Goal: Transaction & Acquisition: Purchase product/service

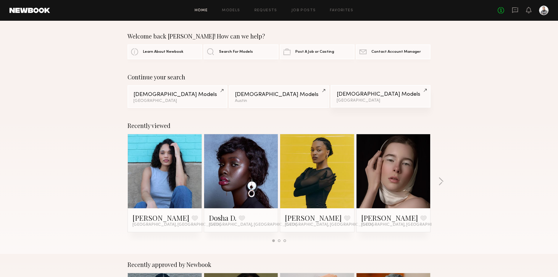
click at [333, 99] on link "Female Models Dallas" at bounding box center [381, 96] width 100 height 22
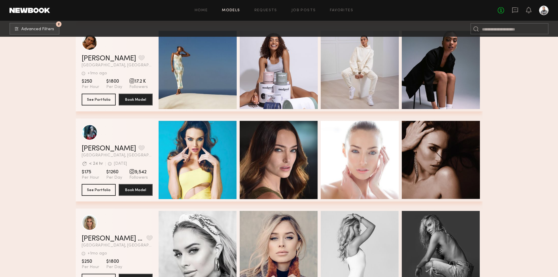
scroll to position [383, 0]
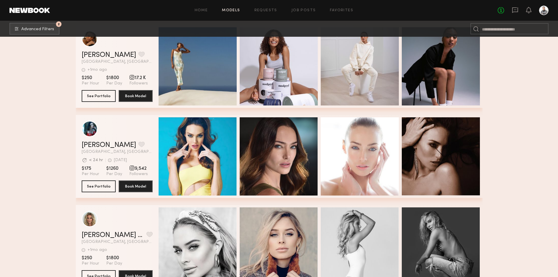
click at [54, 149] on section "Filter by Category beauty lifestyle e-comm UGC curve unique swimwear influencer…" at bounding box center [279, 244] width 558 height 1180
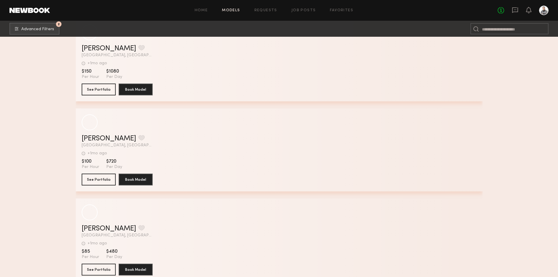
scroll to position [2460, 0]
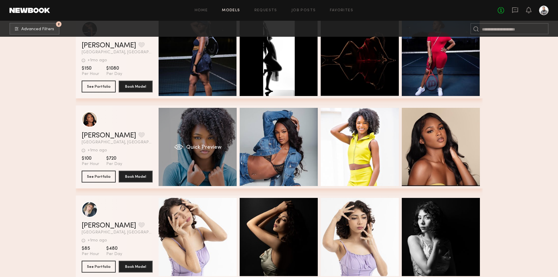
click at [196, 149] on span "Quick Preview" at bounding box center [203, 147] width 35 height 5
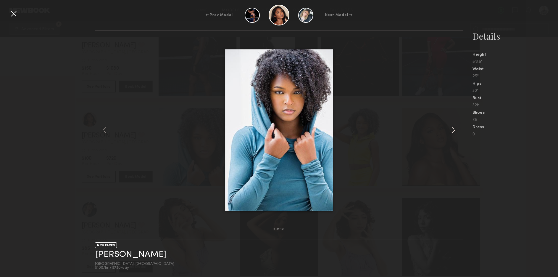
click at [453, 128] on common-icon at bounding box center [453, 129] width 9 height 9
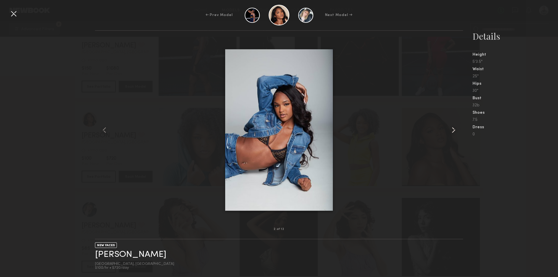
click at [453, 128] on common-icon at bounding box center [453, 129] width 9 height 9
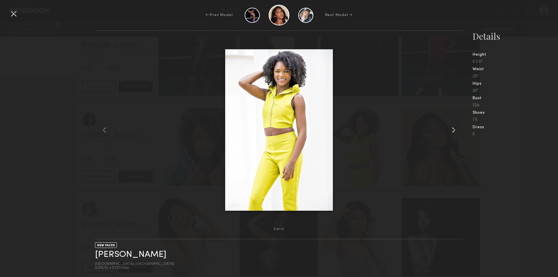
click at [453, 128] on common-icon at bounding box center [453, 129] width 9 height 9
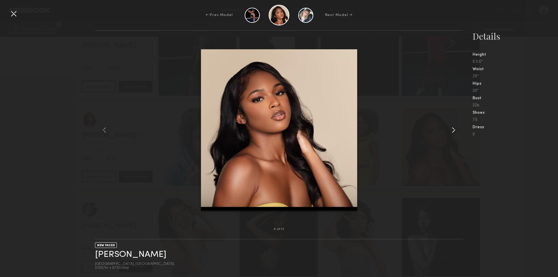
click at [453, 128] on common-icon at bounding box center [453, 129] width 9 height 9
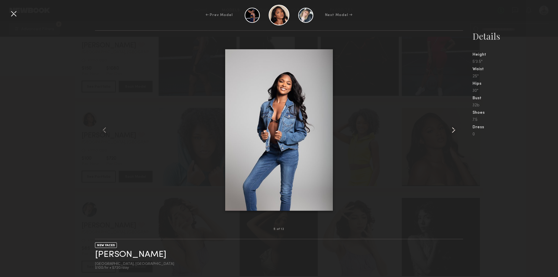
click at [453, 128] on common-icon at bounding box center [453, 129] width 9 height 9
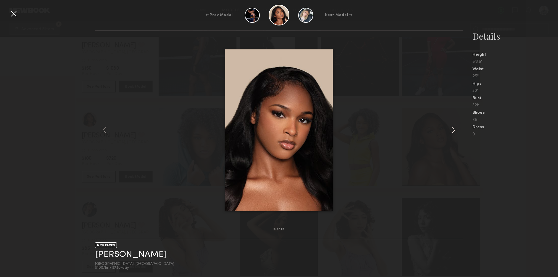
click at [453, 128] on common-icon at bounding box center [453, 129] width 9 height 9
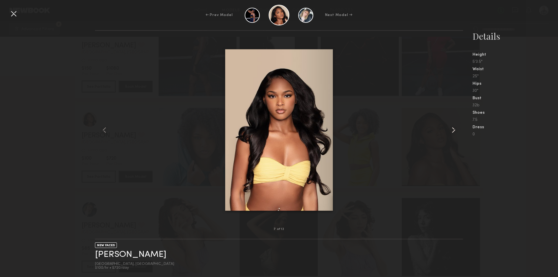
click at [453, 128] on common-icon at bounding box center [453, 129] width 9 height 9
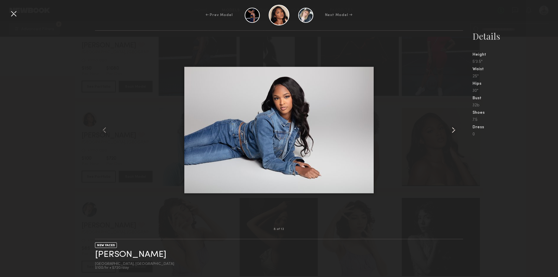
click at [453, 128] on common-icon at bounding box center [453, 129] width 9 height 9
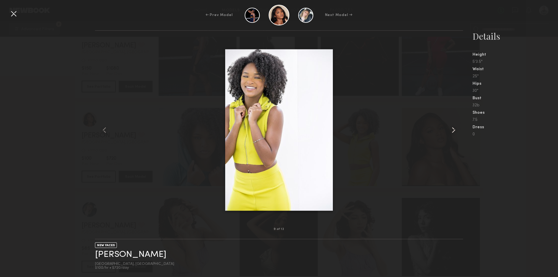
click at [453, 128] on common-icon at bounding box center [453, 129] width 9 height 9
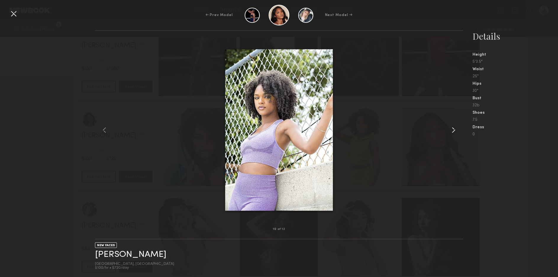
click at [453, 128] on common-icon at bounding box center [453, 129] width 9 height 9
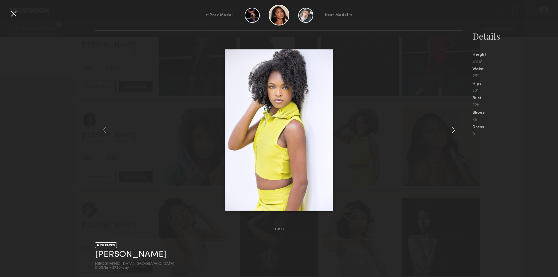
click at [453, 128] on common-icon at bounding box center [453, 129] width 9 height 9
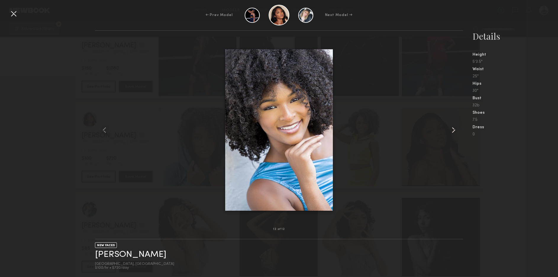
click at [453, 128] on common-icon at bounding box center [453, 129] width 9 height 9
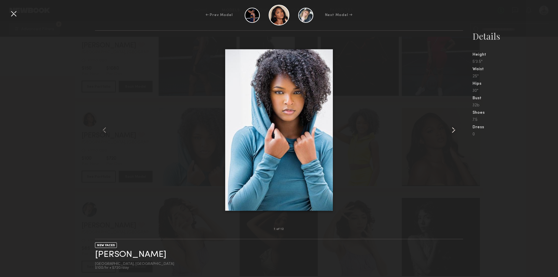
click at [453, 128] on common-icon at bounding box center [453, 129] width 9 height 9
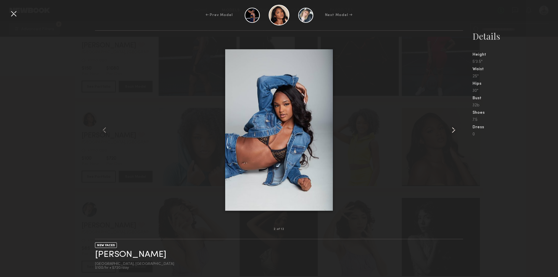
click at [453, 128] on common-icon at bounding box center [453, 129] width 9 height 9
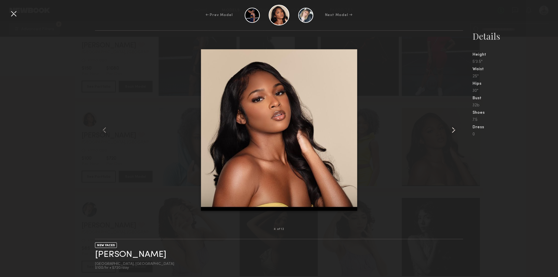
click at [453, 128] on common-icon at bounding box center [453, 129] width 9 height 9
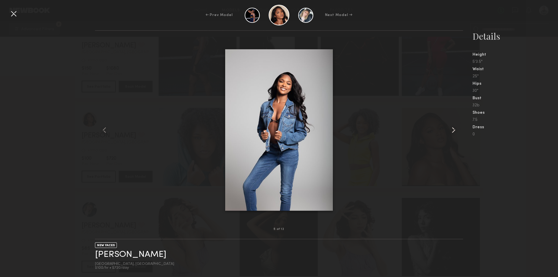
click at [453, 128] on common-icon at bounding box center [453, 129] width 9 height 9
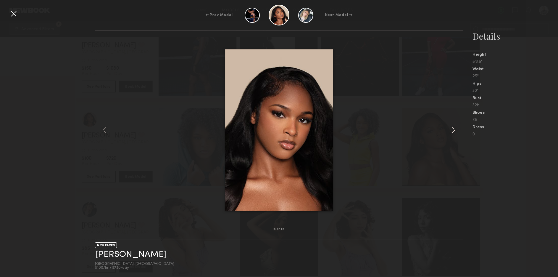
click at [453, 128] on common-icon at bounding box center [453, 129] width 9 height 9
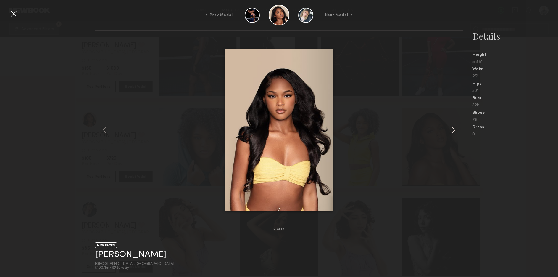
click at [453, 128] on common-icon at bounding box center [453, 129] width 9 height 9
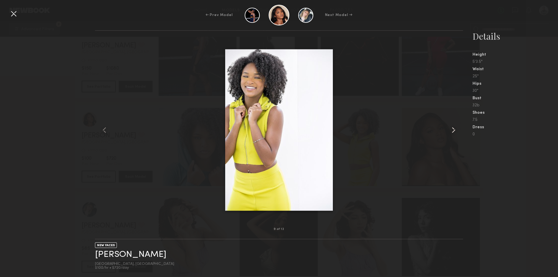
click at [453, 128] on common-icon at bounding box center [453, 129] width 9 height 9
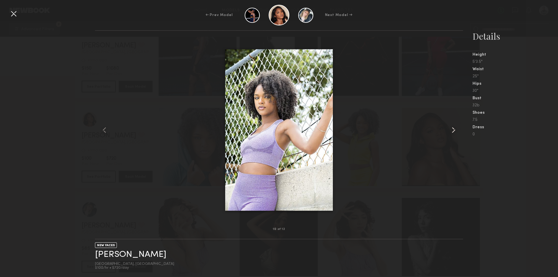
click at [453, 128] on common-icon at bounding box center [453, 129] width 9 height 9
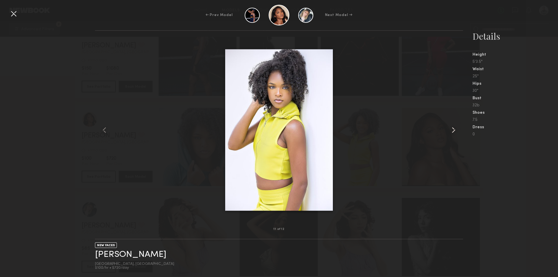
click at [453, 128] on common-icon at bounding box center [453, 129] width 9 height 9
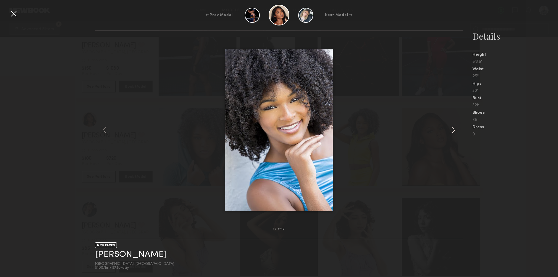
click at [453, 128] on common-icon at bounding box center [453, 129] width 9 height 9
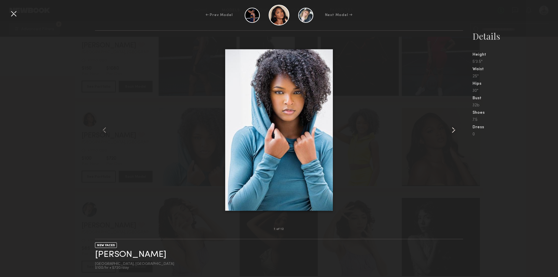
click at [453, 128] on common-icon at bounding box center [453, 129] width 9 height 9
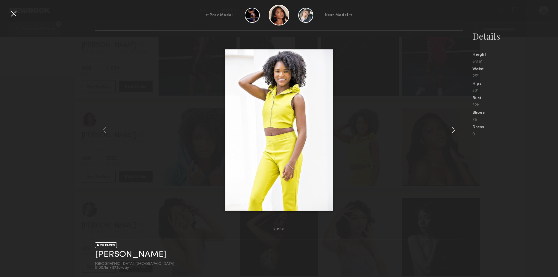
click at [453, 128] on common-icon at bounding box center [453, 129] width 9 height 9
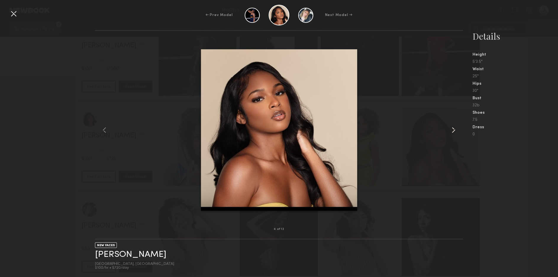
click at [453, 128] on common-icon at bounding box center [453, 129] width 9 height 9
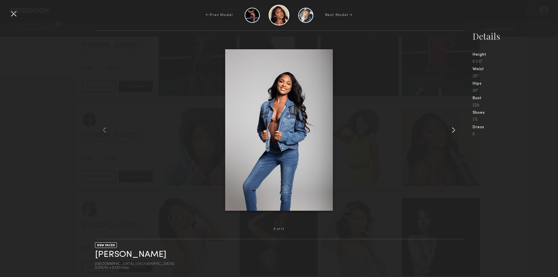
click at [453, 128] on common-icon at bounding box center [453, 129] width 9 height 9
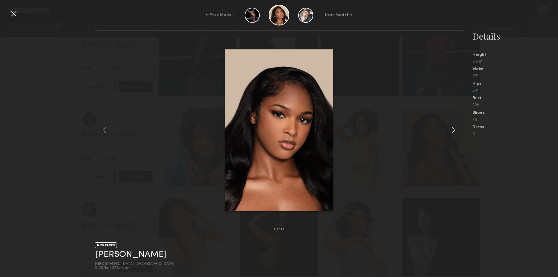
click at [453, 128] on common-icon at bounding box center [453, 129] width 9 height 9
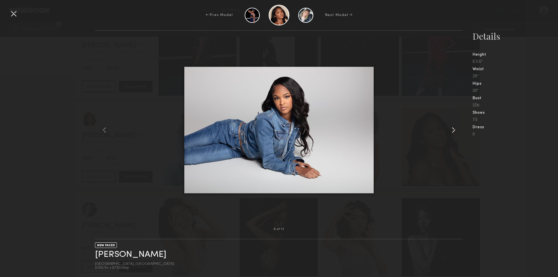
click at [453, 128] on common-icon at bounding box center [453, 129] width 9 height 9
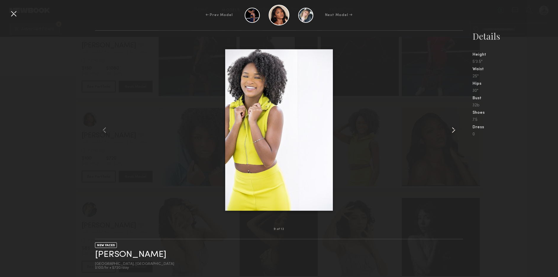
click at [453, 128] on common-icon at bounding box center [453, 129] width 9 height 9
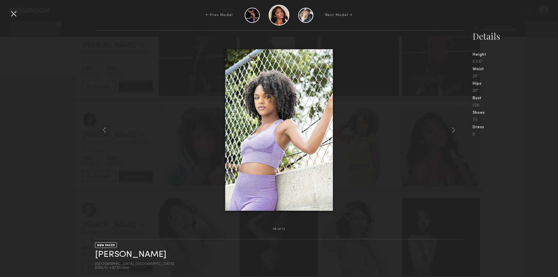
click at [13, 15] on div at bounding box center [13, 13] width 9 height 9
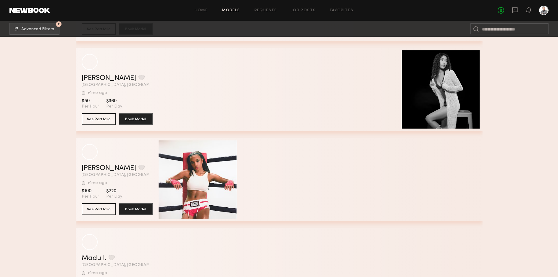
scroll to position [4860, 0]
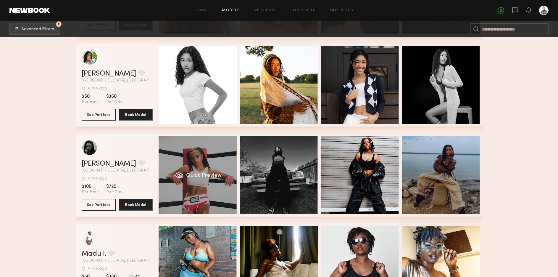
click at [192, 174] on span "Quick Preview" at bounding box center [203, 175] width 35 height 5
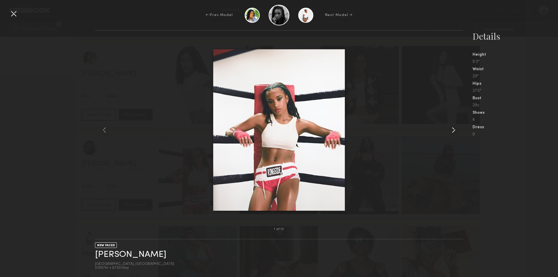
click at [449, 129] on common-icon at bounding box center [453, 129] width 9 height 9
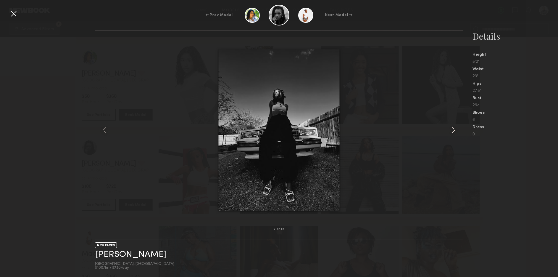
click at [449, 129] on common-icon at bounding box center [453, 129] width 9 height 9
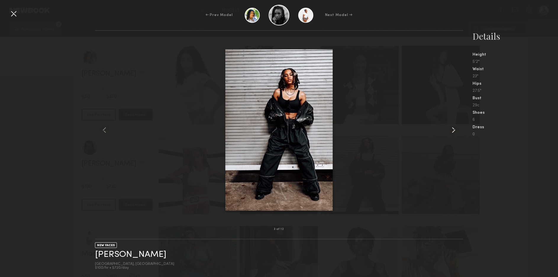
click at [449, 129] on common-icon at bounding box center [453, 129] width 9 height 9
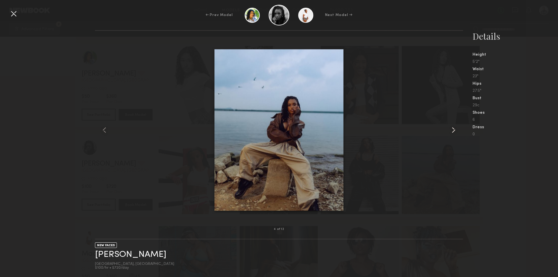
click at [449, 129] on common-icon at bounding box center [453, 129] width 9 height 9
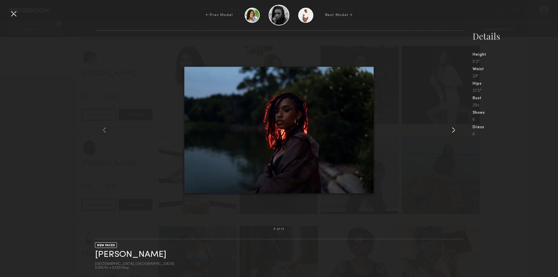
click at [449, 129] on common-icon at bounding box center [453, 129] width 9 height 9
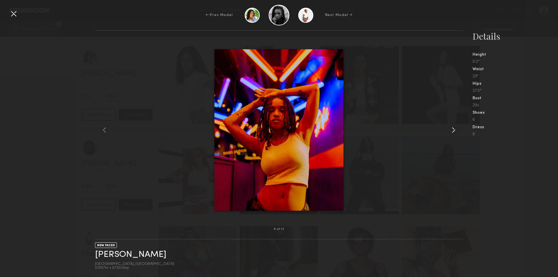
click at [449, 129] on common-icon at bounding box center [453, 129] width 9 height 9
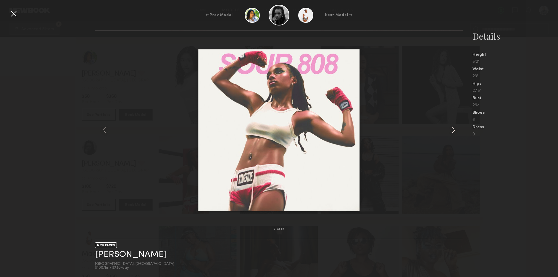
click at [449, 129] on common-icon at bounding box center [453, 129] width 9 height 9
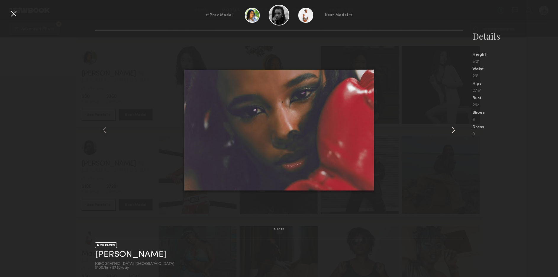
click at [449, 129] on common-icon at bounding box center [453, 129] width 9 height 9
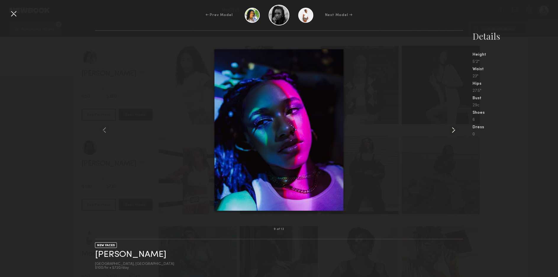
click at [449, 129] on common-icon at bounding box center [453, 129] width 9 height 9
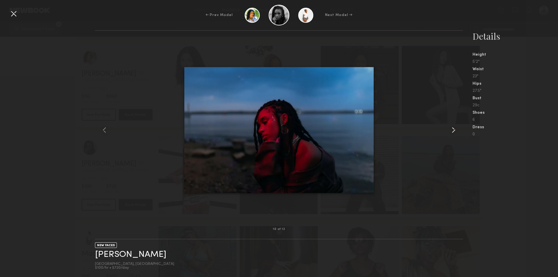
click at [449, 129] on common-icon at bounding box center [453, 129] width 9 height 9
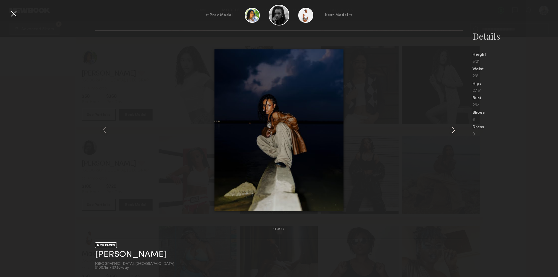
click at [449, 129] on common-icon at bounding box center [453, 129] width 9 height 9
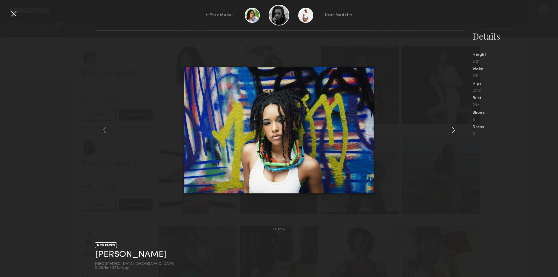
click at [449, 129] on common-icon at bounding box center [453, 129] width 9 height 9
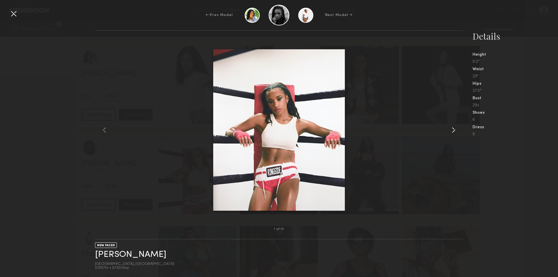
click at [449, 129] on common-icon at bounding box center [453, 129] width 9 height 9
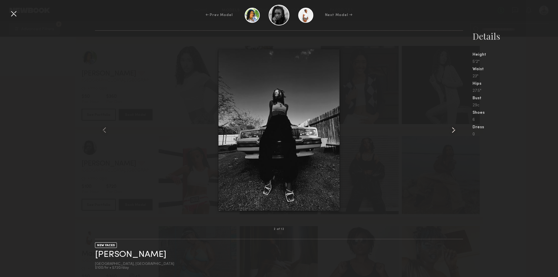
click at [449, 129] on common-icon at bounding box center [453, 129] width 9 height 9
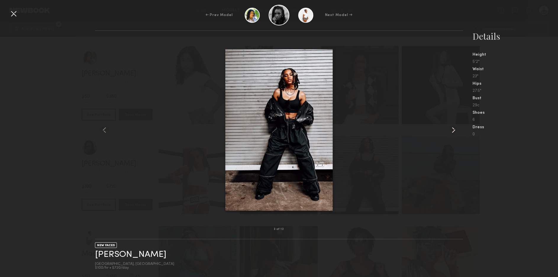
click at [449, 129] on common-icon at bounding box center [453, 129] width 9 height 9
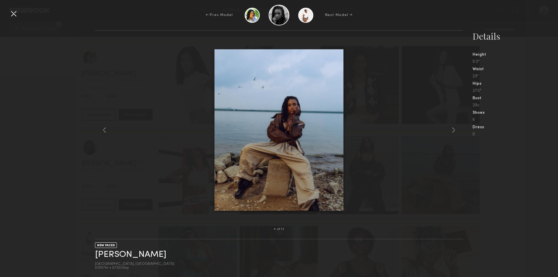
click at [15, 14] on div at bounding box center [13, 13] width 9 height 9
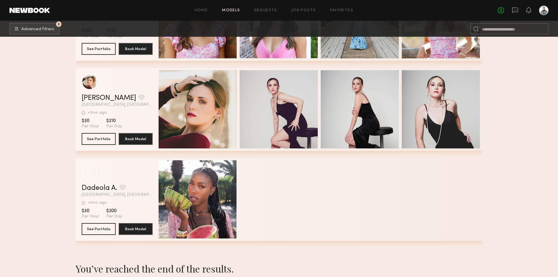
scroll to position [5377, 0]
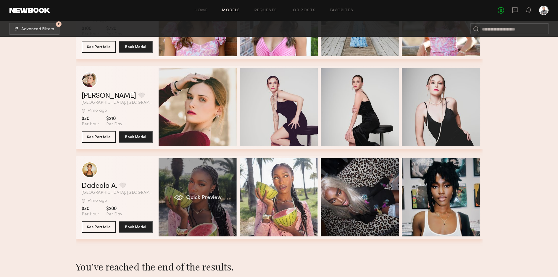
click at [202, 195] on span "Quick Preview" at bounding box center [203, 197] width 35 height 5
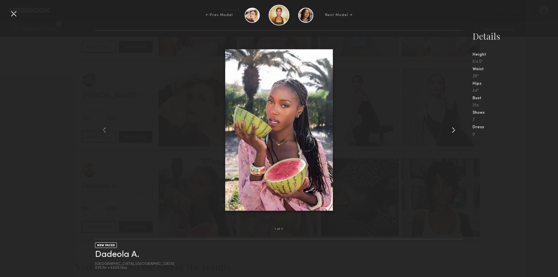
click at [453, 129] on common-icon at bounding box center [453, 129] width 9 height 9
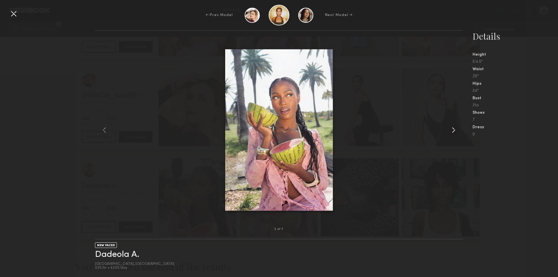
click at [453, 129] on common-icon at bounding box center [453, 129] width 9 height 9
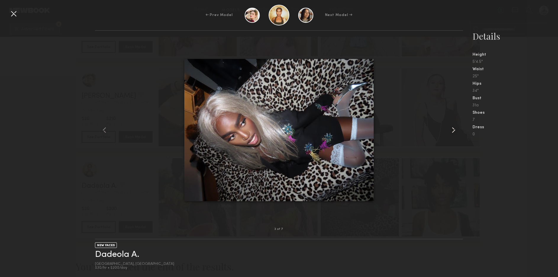
click at [453, 129] on common-icon at bounding box center [453, 129] width 9 height 9
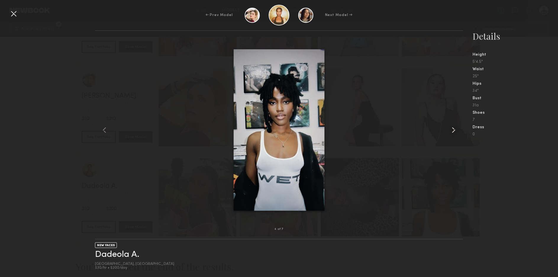
click at [453, 129] on common-icon at bounding box center [453, 129] width 9 height 9
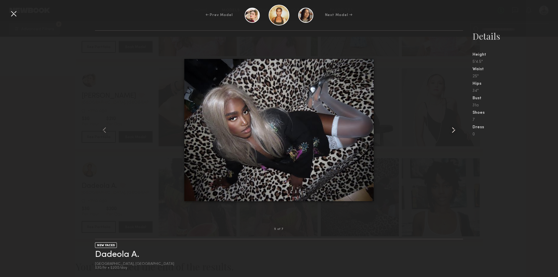
click at [453, 129] on common-icon at bounding box center [453, 129] width 9 height 9
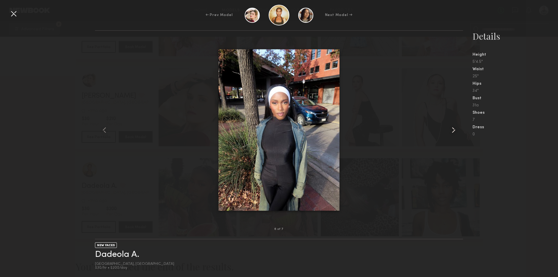
click at [453, 129] on common-icon at bounding box center [453, 129] width 9 height 9
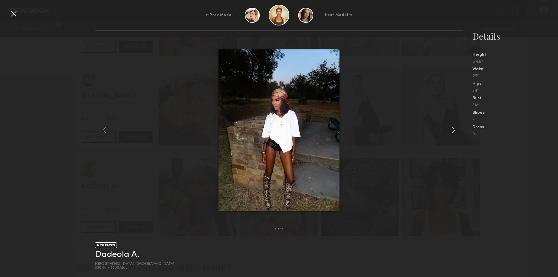
click at [453, 129] on common-icon at bounding box center [453, 129] width 9 height 9
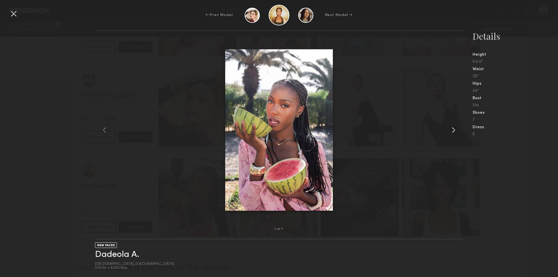
click at [453, 129] on common-icon at bounding box center [453, 129] width 9 height 9
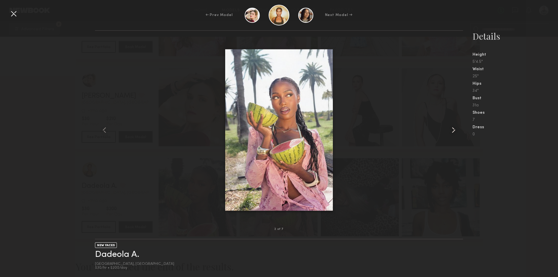
click at [453, 129] on common-icon at bounding box center [453, 129] width 9 height 9
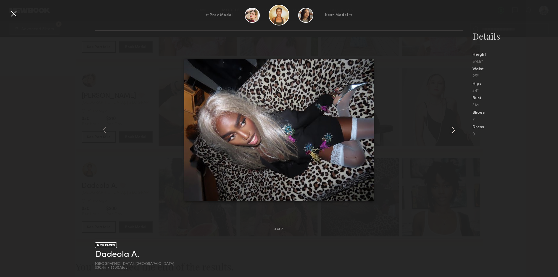
click at [453, 129] on common-icon at bounding box center [453, 129] width 9 height 9
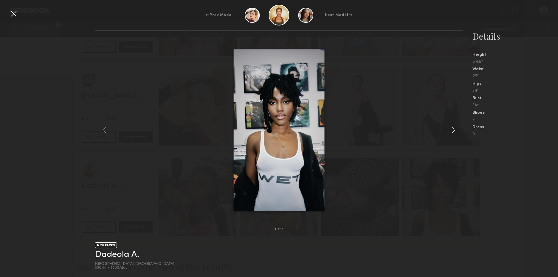
click at [453, 129] on common-icon at bounding box center [453, 129] width 9 height 9
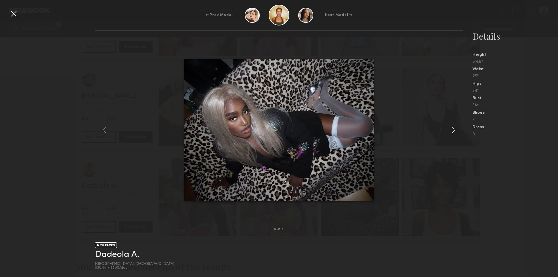
click at [453, 129] on common-icon at bounding box center [453, 129] width 9 height 9
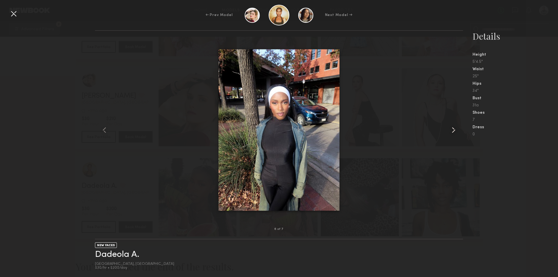
click at [453, 129] on common-icon at bounding box center [453, 129] width 9 height 9
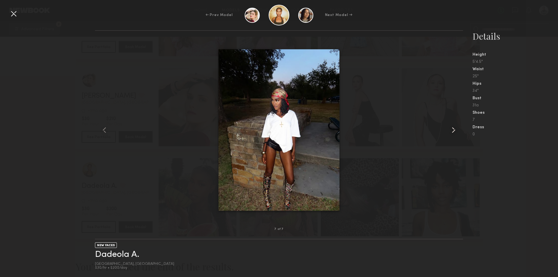
click at [453, 129] on common-icon at bounding box center [453, 129] width 9 height 9
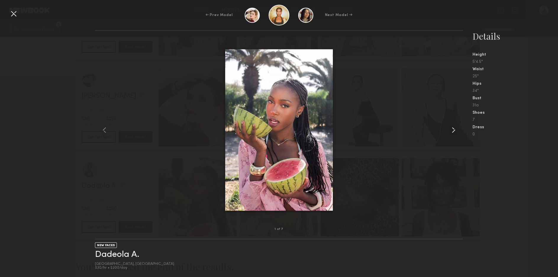
click at [453, 129] on common-icon at bounding box center [453, 129] width 9 height 9
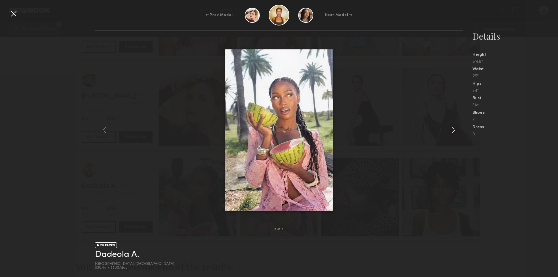
click at [453, 129] on common-icon at bounding box center [453, 129] width 9 height 9
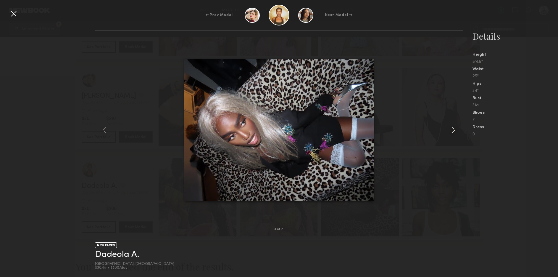
click at [453, 129] on common-icon at bounding box center [453, 129] width 9 height 9
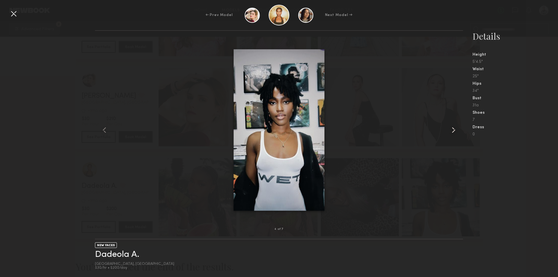
click at [453, 129] on common-icon at bounding box center [453, 129] width 9 height 9
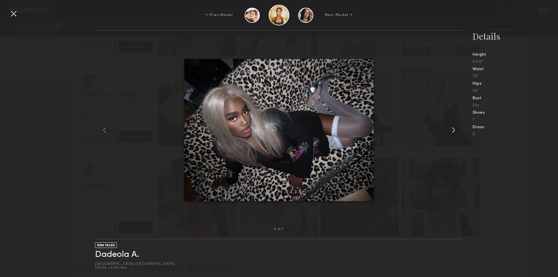
click at [453, 129] on common-icon at bounding box center [453, 129] width 9 height 9
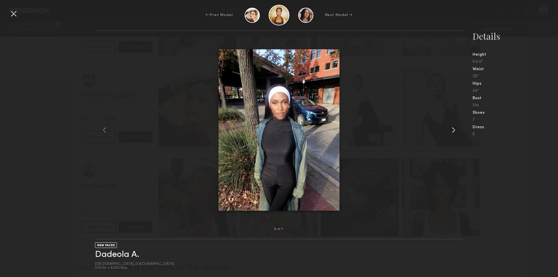
click at [453, 129] on common-icon at bounding box center [453, 129] width 9 height 9
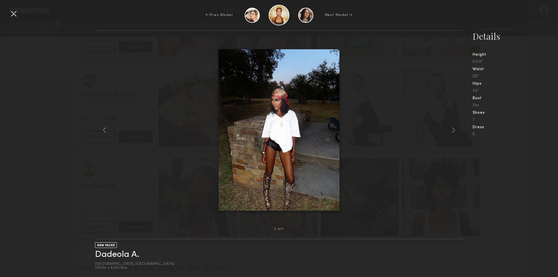
click at [15, 15] on div at bounding box center [13, 13] width 9 height 9
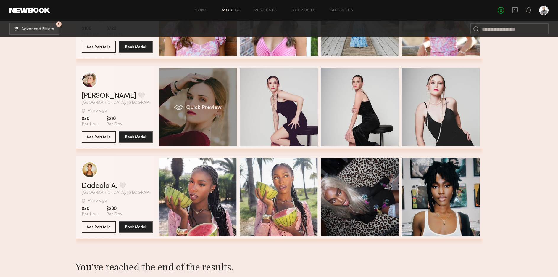
click at [190, 105] on span "Quick Preview" at bounding box center [203, 107] width 35 height 5
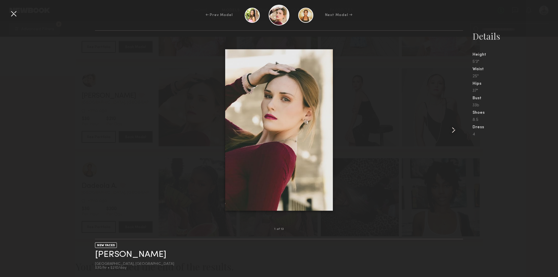
click at [455, 128] on common-icon at bounding box center [453, 129] width 9 height 9
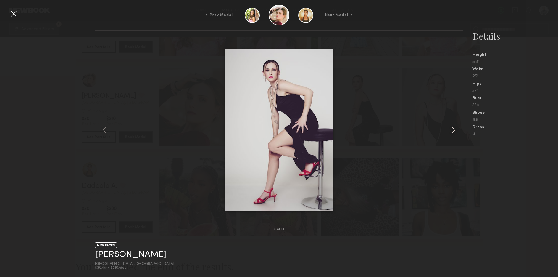
click at [455, 128] on common-icon at bounding box center [453, 129] width 9 height 9
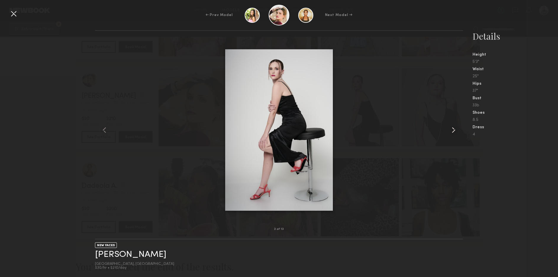
click at [455, 128] on common-icon at bounding box center [453, 129] width 9 height 9
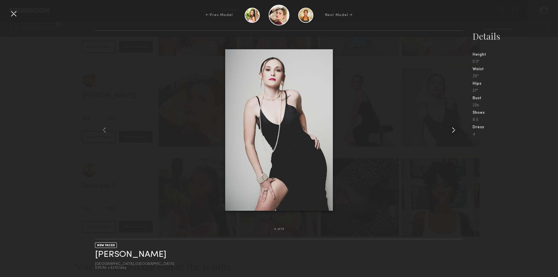
click at [455, 128] on common-icon at bounding box center [453, 129] width 9 height 9
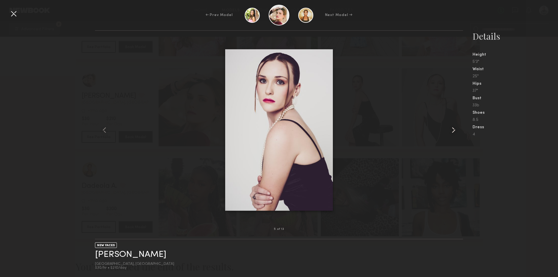
click at [455, 128] on common-icon at bounding box center [453, 129] width 9 height 9
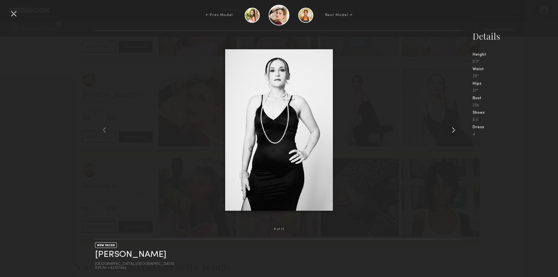
click at [455, 128] on common-icon at bounding box center [453, 129] width 9 height 9
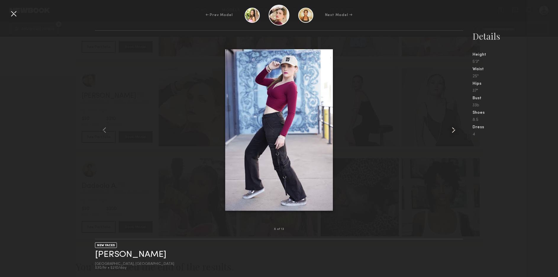
click at [455, 128] on common-icon at bounding box center [453, 129] width 9 height 9
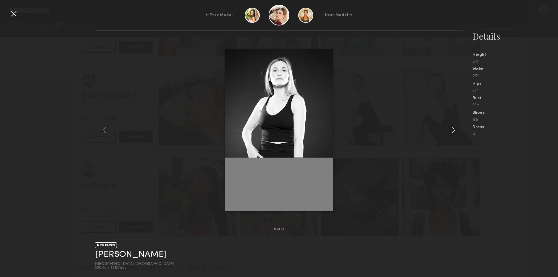
click at [455, 128] on common-icon at bounding box center [453, 129] width 9 height 9
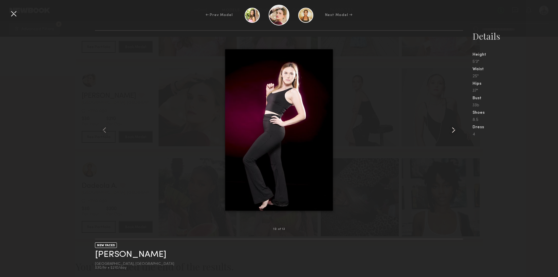
click at [455, 128] on common-icon at bounding box center [453, 129] width 9 height 9
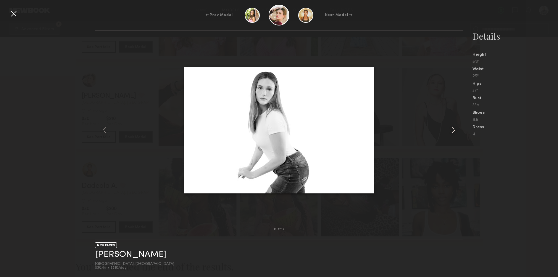
click at [455, 128] on common-icon at bounding box center [453, 129] width 9 height 9
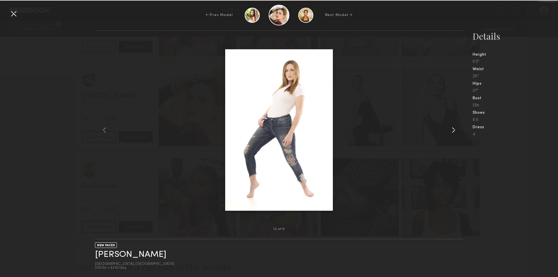
click at [455, 128] on common-icon at bounding box center [453, 129] width 9 height 9
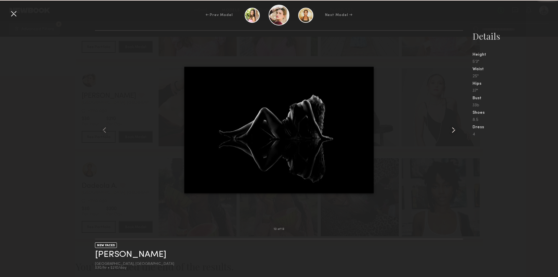
click at [455, 128] on common-icon at bounding box center [453, 129] width 9 height 9
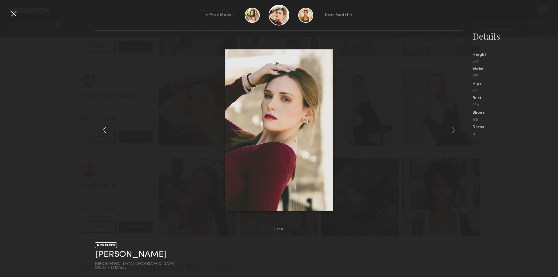
click at [101, 130] on common-icon at bounding box center [104, 129] width 9 height 9
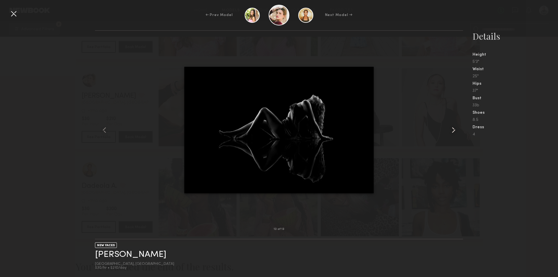
click at [454, 127] on common-icon at bounding box center [453, 129] width 9 height 9
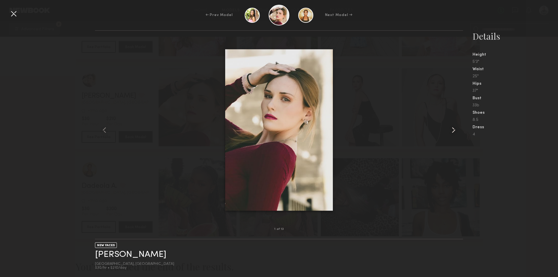
click at [454, 127] on common-icon at bounding box center [453, 129] width 9 height 9
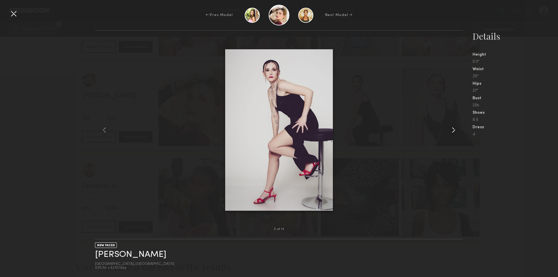
click at [454, 127] on common-icon at bounding box center [453, 129] width 9 height 9
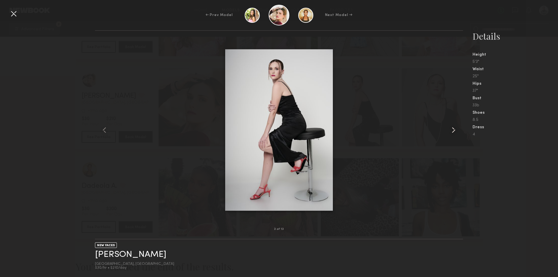
click at [454, 127] on common-icon at bounding box center [453, 129] width 9 height 9
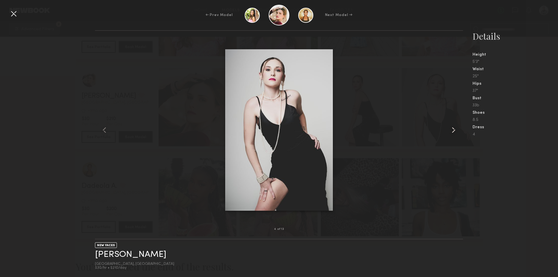
click at [454, 127] on common-icon at bounding box center [453, 129] width 9 height 9
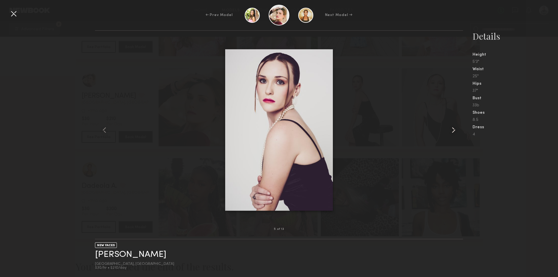
click at [454, 127] on common-icon at bounding box center [453, 129] width 9 height 9
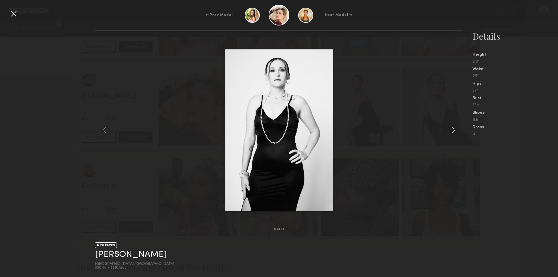
click at [454, 127] on common-icon at bounding box center [453, 129] width 9 height 9
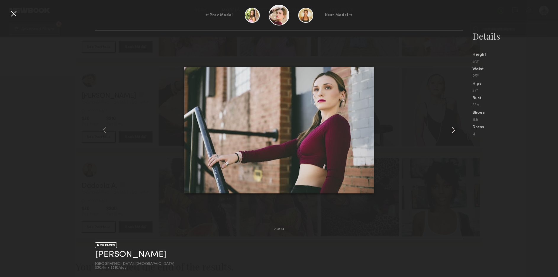
click at [454, 127] on common-icon at bounding box center [453, 129] width 9 height 9
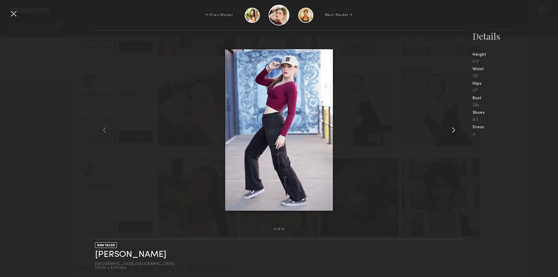
click at [454, 127] on common-icon at bounding box center [453, 129] width 9 height 9
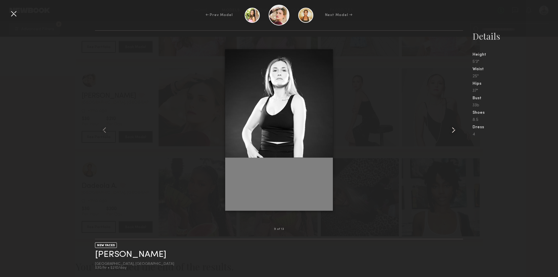
click at [454, 127] on common-icon at bounding box center [453, 129] width 9 height 9
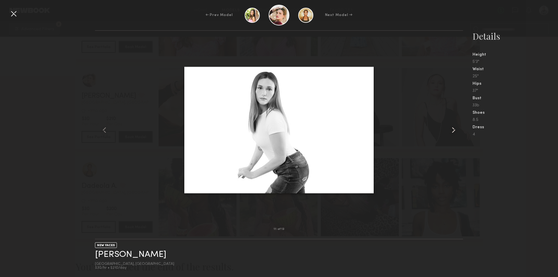
click at [454, 127] on common-icon at bounding box center [453, 129] width 9 height 9
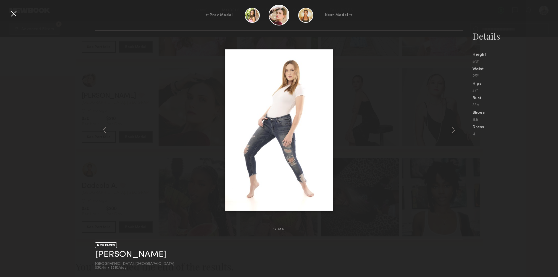
click at [64, 98] on div "12 of 13 NEW FACES [PERSON_NAME] Denton, [GEOGRAPHIC_DATA] $30/hr • $210/day De…" at bounding box center [279, 153] width 558 height 246
click at [12, 14] on div at bounding box center [13, 13] width 9 height 9
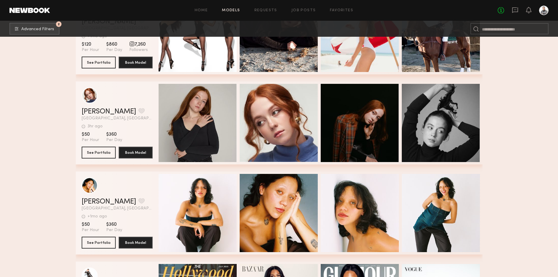
scroll to position [768, 0]
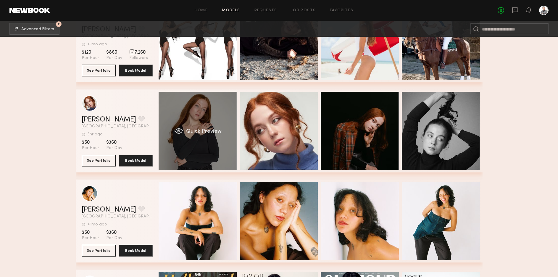
click at [200, 132] on span "Quick Preview" at bounding box center [203, 131] width 35 height 5
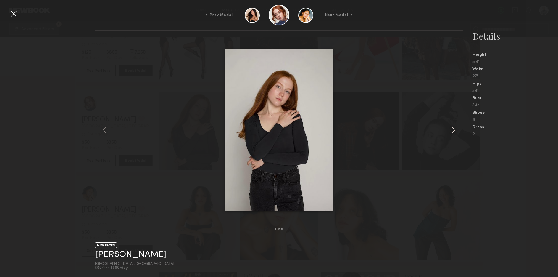
click at [458, 127] on common-icon at bounding box center [453, 129] width 9 height 9
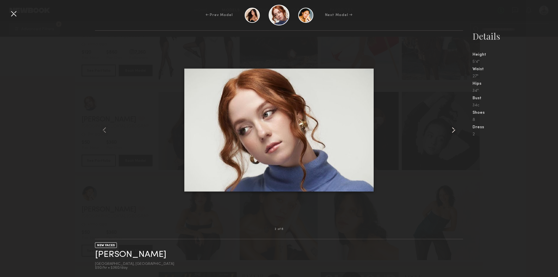
click at [458, 127] on common-icon at bounding box center [453, 129] width 9 height 9
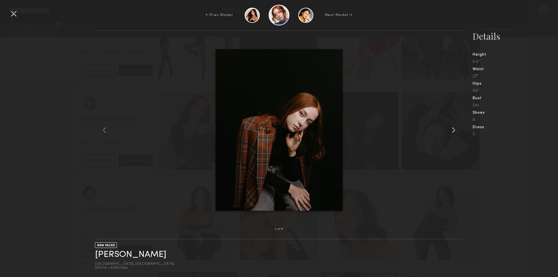
click at [458, 127] on common-icon at bounding box center [453, 129] width 9 height 9
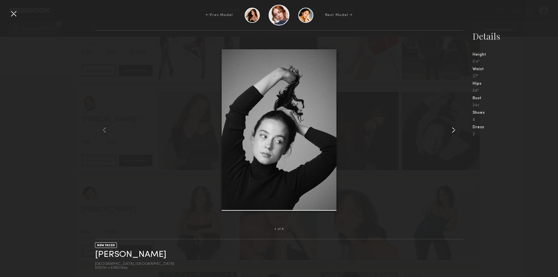
click at [458, 127] on common-icon at bounding box center [453, 129] width 9 height 9
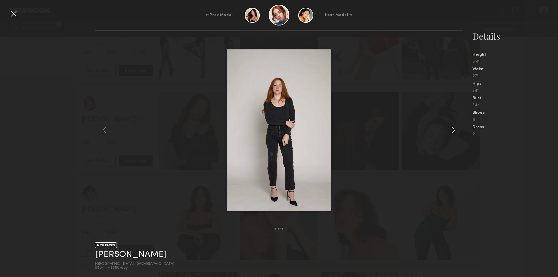
click at [458, 127] on common-icon at bounding box center [453, 129] width 9 height 9
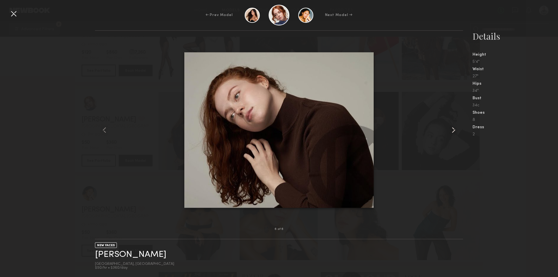
click at [458, 127] on common-icon at bounding box center [453, 129] width 9 height 9
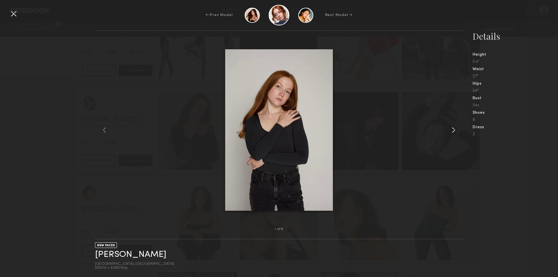
click at [458, 127] on common-icon at bounding box center [453, 129] width 9 height 9
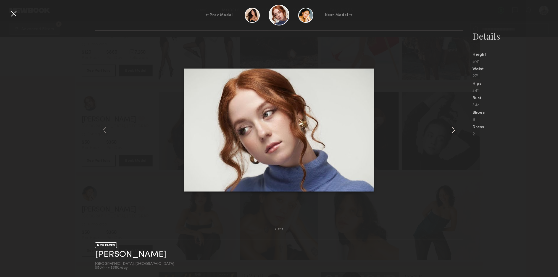
click at [458, 127] on common-icon at bounding box center [453, 129] width 9 height 9
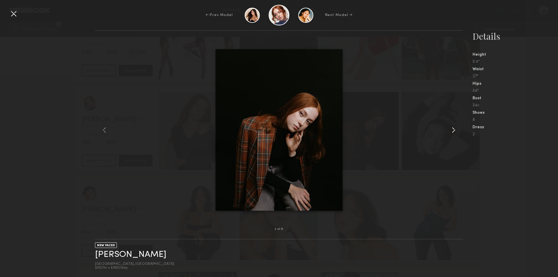
click at [458, 127] on common-icon at bounding box center [453, 129] width 9 height 9
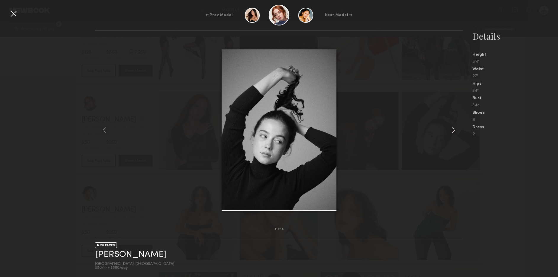
click at [458, 127] on common-icon at bounding box center [453, 129] width 9 height 9
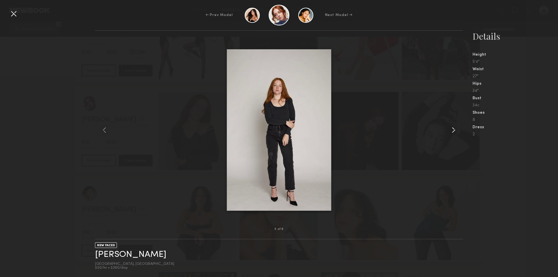
click at [458, 127] on common-icon at bounding box center [453, 129] width 9 height 9
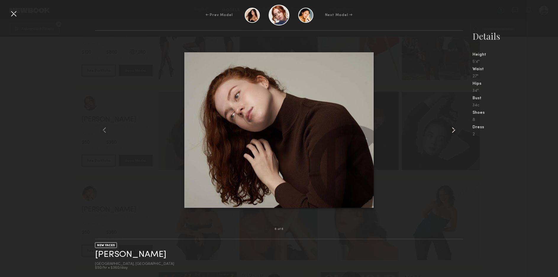
click at [458, 127] on common-icon at bounding box center [453, 129] width 9 height 9
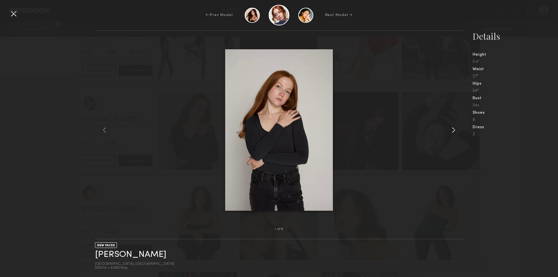
click at [458, 127] on common-icon at bounding box center [453, 129] width 9 height 9
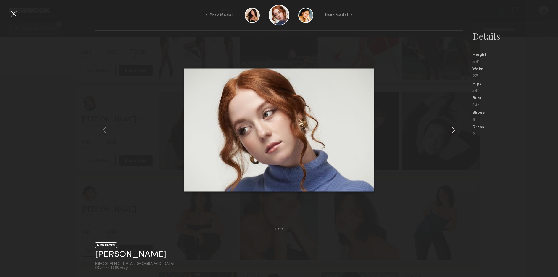
click at [458, 127] on common-icon at bounding box center [453, 129] width 9 height 9
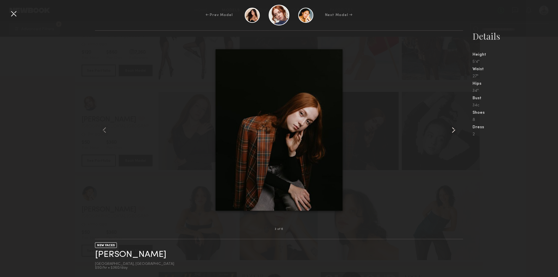
click at [458, 127] on common-icon at bounding box center [453, 129] width 9 height 9
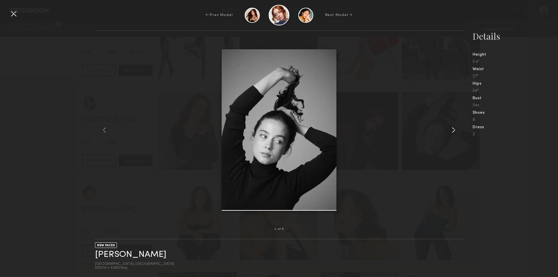
click at [458, 127] on common-icon at bounding box center [453, 129] width 9 height 9
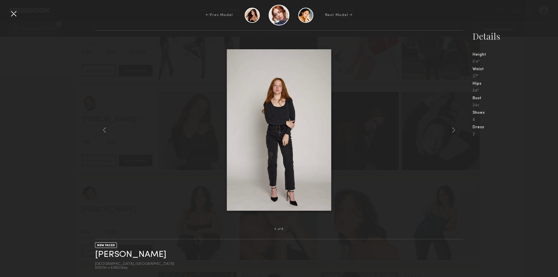
click at [12, 15] on div at bounding box center [13, 13] width 9 height 9
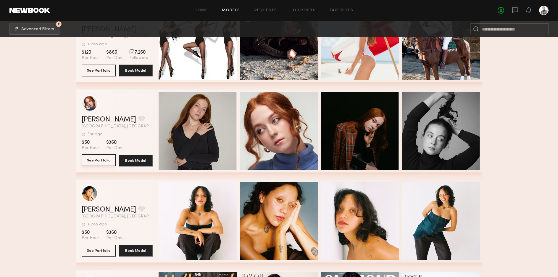
click at [101, 159] on button "See Portfolio" at bounding box center [99, 160] width 34 height 12
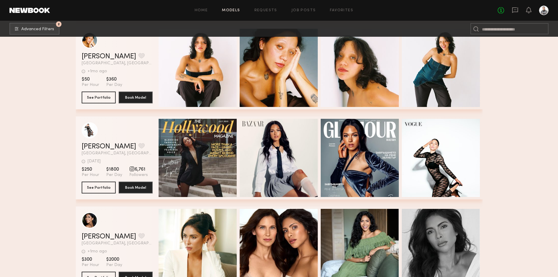
scroll to position [949, 0]
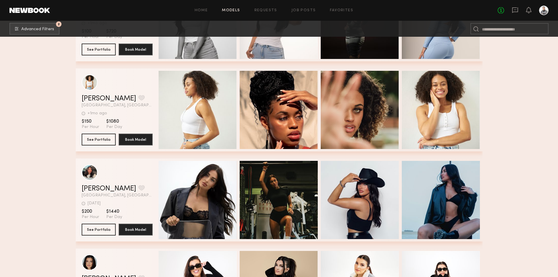
scroll to position [1419, 0]
